Goal: Find specific page/section: Find specific page/section

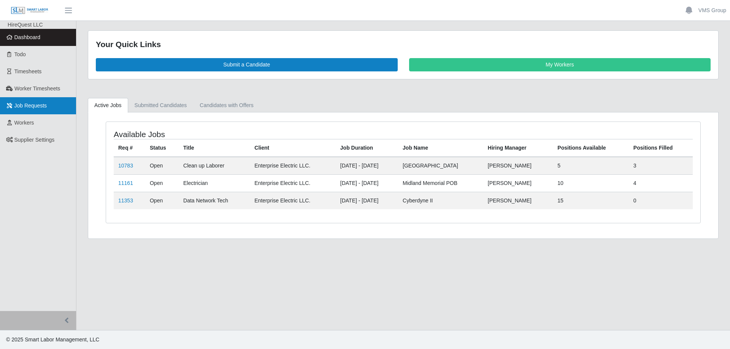
click at [33, 103] on span "Job Requests" at bounding box center [30, 106] width 33 height 6
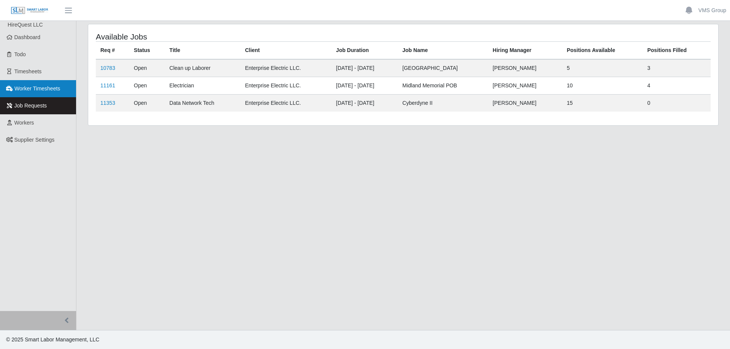
click at [42, 91] on span "Worker Timesheets" at bounding box center [37, 89] width 46 height 6
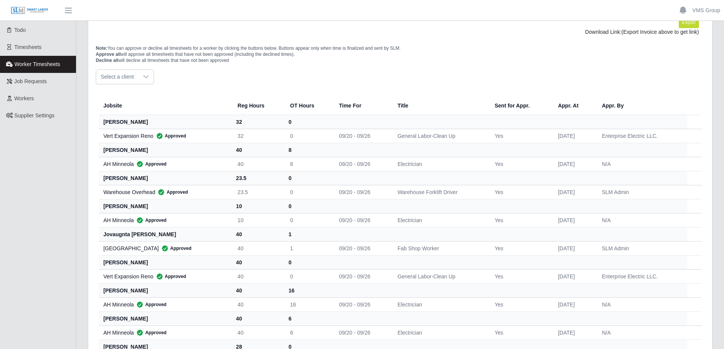
scroll to position [38, 0]
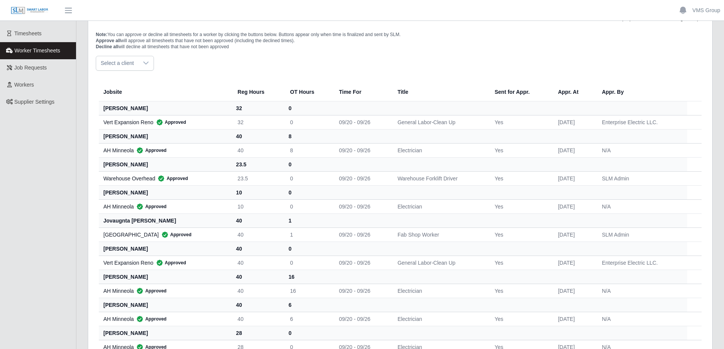
drag, startPoint x: 433, startPoint y: 56, endPoint x: 429, endPoint y: 40, distance: 16.8
click at [431, 51] on div "Export Download Link: (Export Invoice above to get link) Note: You can approve …" at bounding box center [400, 178] width 620 height 350
drag, startPoint x: 368, startPoint y: 71, endPoint x: 413, endPoint y: 39, distance: 55.1
click at [368, 71] on div "Jobsite Reg Hours OT Hours Time For Title Sent for Appr. Appr. At Appr. By [PER…" at bounding box center [400, 213] width 620 height 284
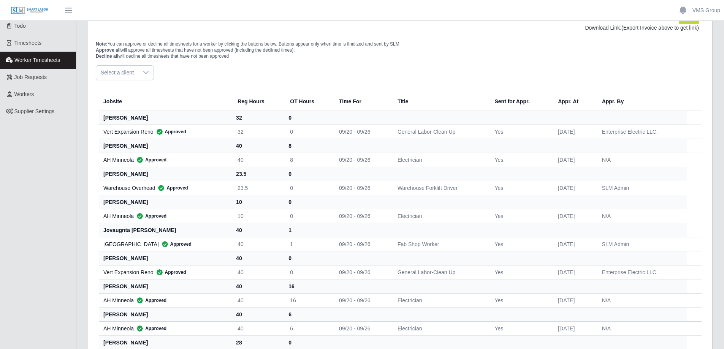
scroll to position [0, 0]
